Goal: Task Accomplishment & Management: Manage account settings

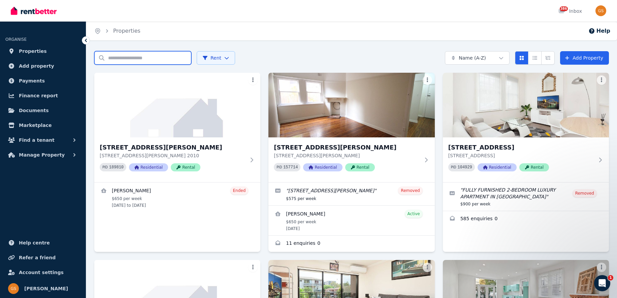
click at [144, 60] on input "Search properties" at bounding box center [142, 57] width 97 height 13
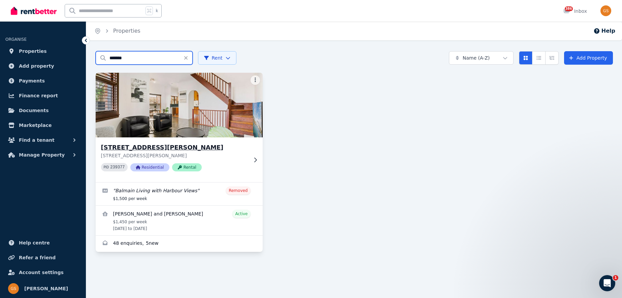
type input "*******"
click at [140, 148] on h3 "[STREET_ADDRESS][PERSON_NAME]" at bounding box center [174, 147] width 147 height 9
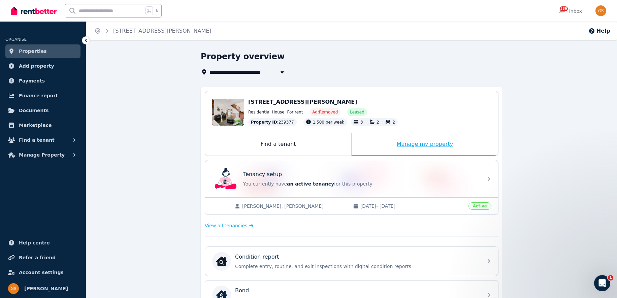
click at [412, 147] on div "Manage my property" at bounding box center [425, 144] width 147 height 22
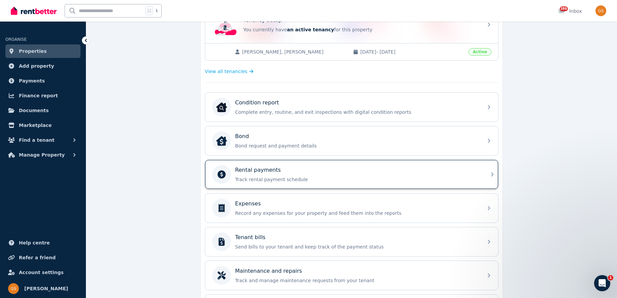
scroll to position [158, 0]
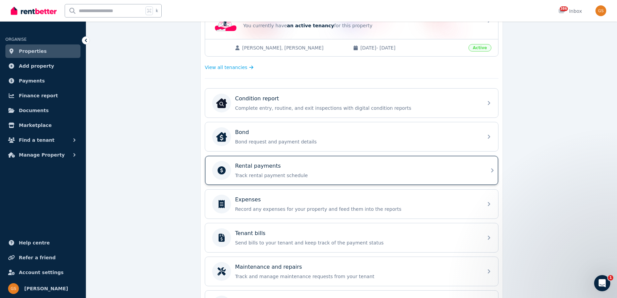
click at [265, 167] on p "Rental payments" at bounding box center [258, 166] width 46 height 8
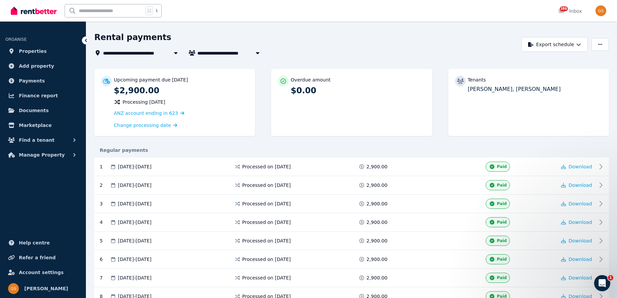
scroll to position [20, 0]
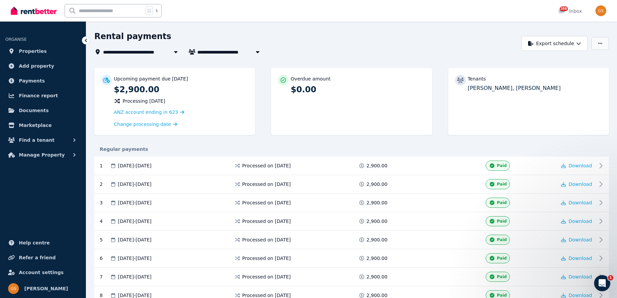
click at [598, 43] on icon "button" at bounding box center [600, 43] width 4 height 1
click at [556, 62] on p "Adjust Rent" at bounding box center [565, 60] width 32 height 7
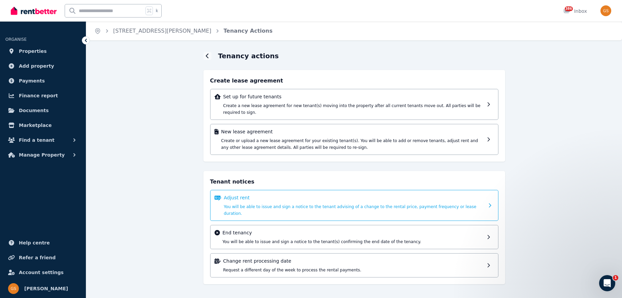
click at [291, 201] on p "Adjust rent" at bounding box center [354, 197] width 260 height 7
select select "**********"
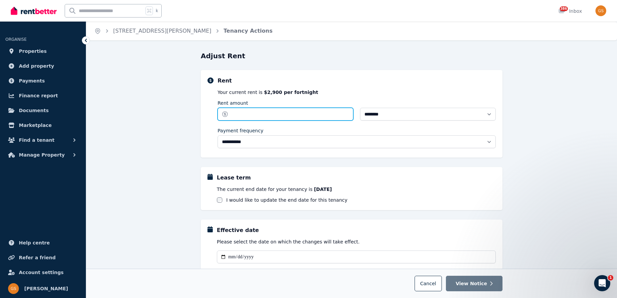
click at [336, 114] on input "Rent amount" at bounding box center [286, 114] width 136 height 13
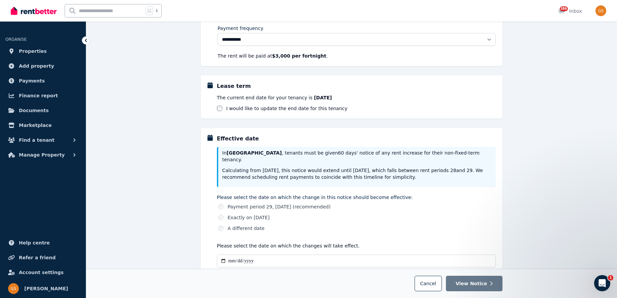
scroll to position [103, 0]
type input "****"
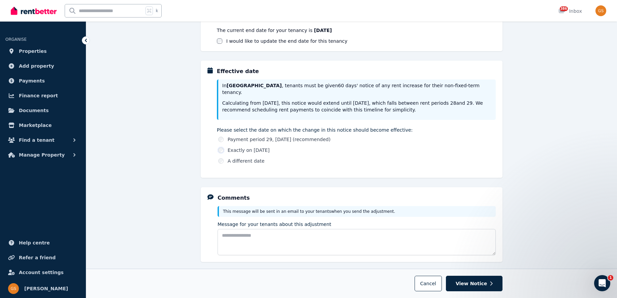
scroll to position [198, 0]
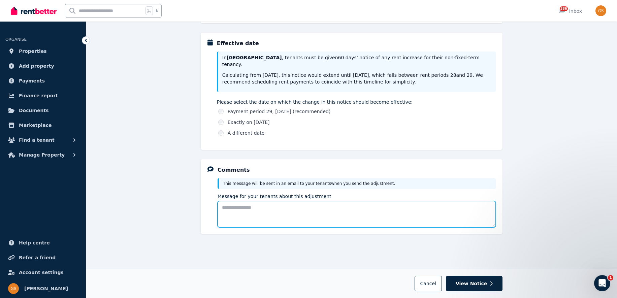
click at [269, 208] on textarea "Message for your tenants about this adjustment" at bounding box center [357, 214] width 278 height 26
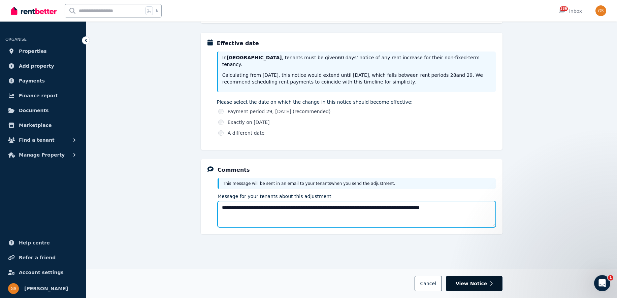
type textarea "**********"
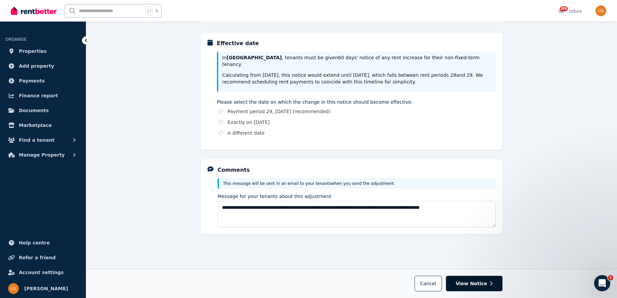
click at [487, 281] on button "View Notice" at bounding box center [474, 283] width 57 height 15
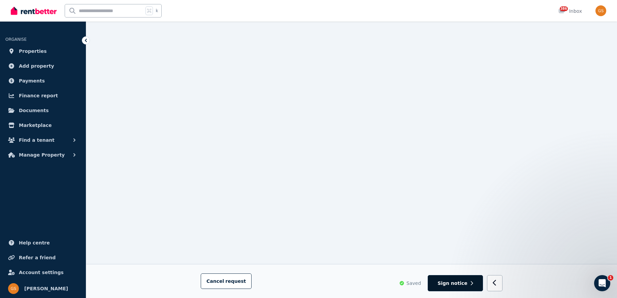
click at [465, 286] on span "Sign notice" at bounding box center [453, 283] width 30 height 7
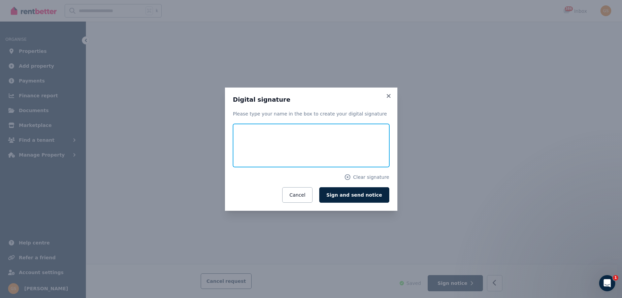
click at [282, 148] on input "text" at bounding box center [311, 145] width 156 height 43
type input "**********"
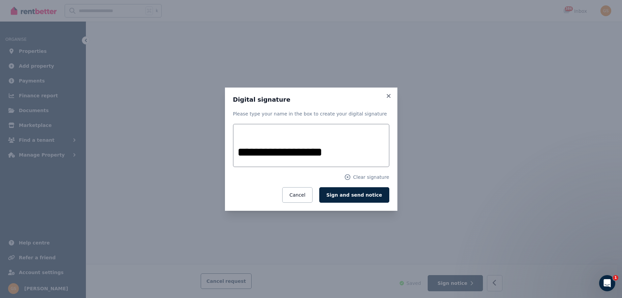
click at [356, 194] on span "Sign and send notice" at bounding box center [354, 194] width 56 height 5
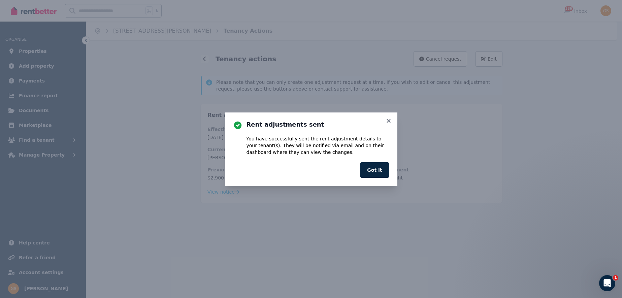
scroll to position [0, 0]
click at [377, 172] on button "Got it" at bounding box center [374, 169] width 29 height 15
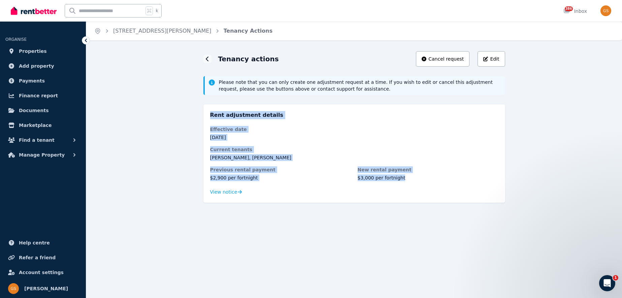
drag, startPoint x: 209, startPoint y: 114, endPoint x: 423, endPoint y: 177, distance: 222.2
click at [423, 177] on div "Rent adjustment details Effective date [DATE] Current tenants [PERSON_NAME], [P…" at bounding box center [354, 153] width 302 height 98
copy div "Rent adjustment details Effective date [DATE] Current tenants [PERSON_NAME], [P…"
drag, startPoint x: 187, startPoint y: 31, endPoint x: 114, endPoint y: 32, distance: 73.1
click at [114, 32] on ol "Home [STREET_ADDRESS][PERSON_NAME] Tenancy Actions" at bounding box center [183, 31] width 194 height 19
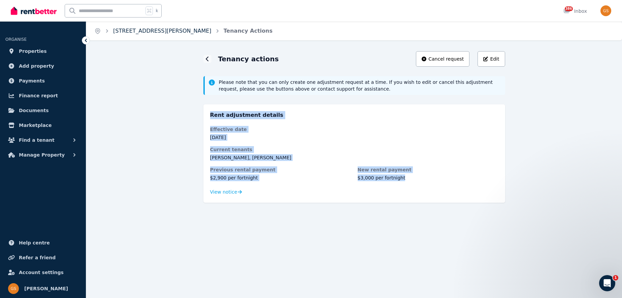
copy link "[STREET_ADDRESS][PERSON_NAME]"
